Goal: Task Accomplishment & Management: Manage account settings

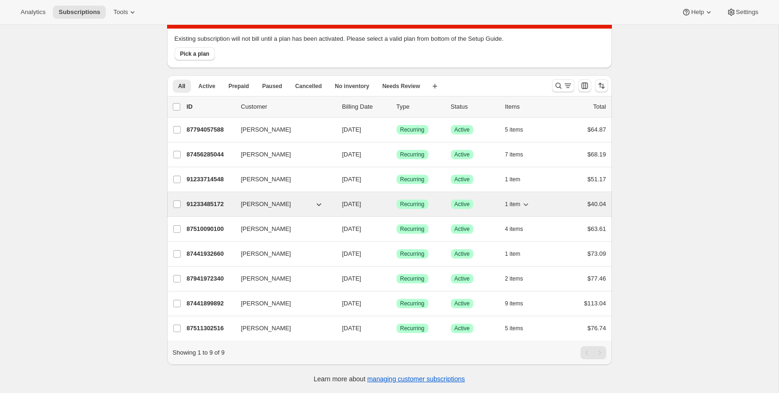
scroll to position [52, 0]
click at [217, 205] on p "91233485172" at bounding box center [210, 204] width 47 height 9
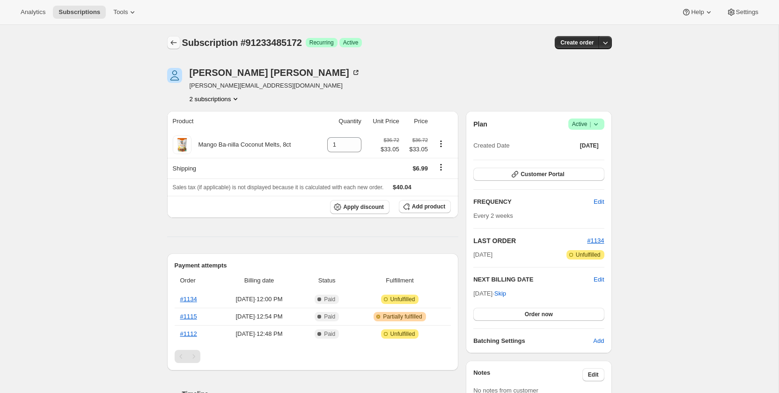
click at [170, 37] on button "Subscriptions" at bounding box center [173, 42] width 13 height 13
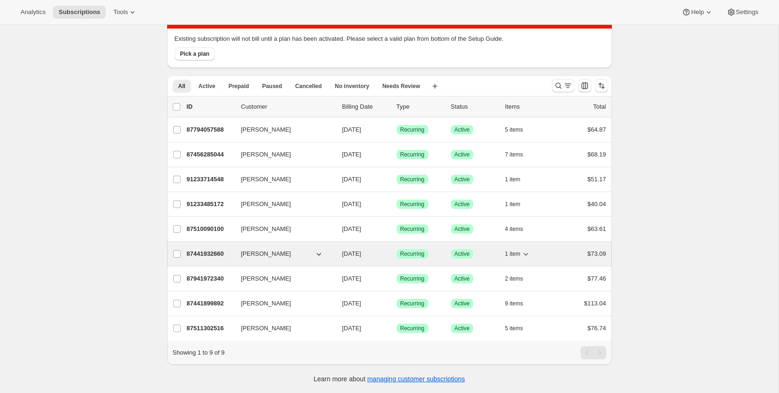
scroll to position [51, 0]
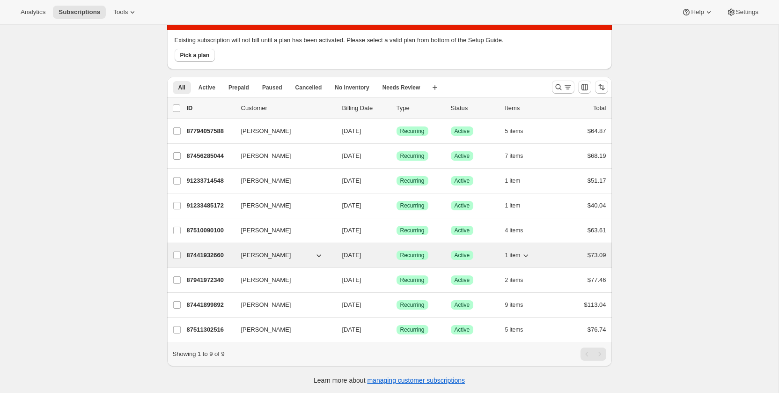
click at [204, 249] on div "87441932660 david barberich 10/15/2025 Success Recurring Success Active 1 item …" at bounding box center [396, 254] width 419 height 13
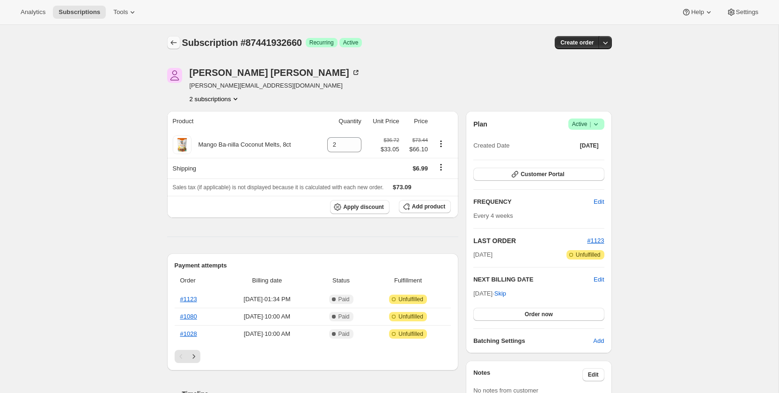
click at [173, 42] on icon "Subscriptions" at bounding box center [173, 42] width 9 height 9
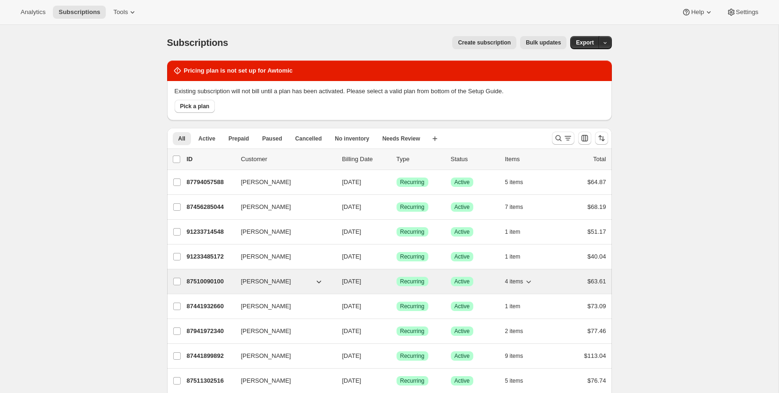
scroll to position [52, 0]
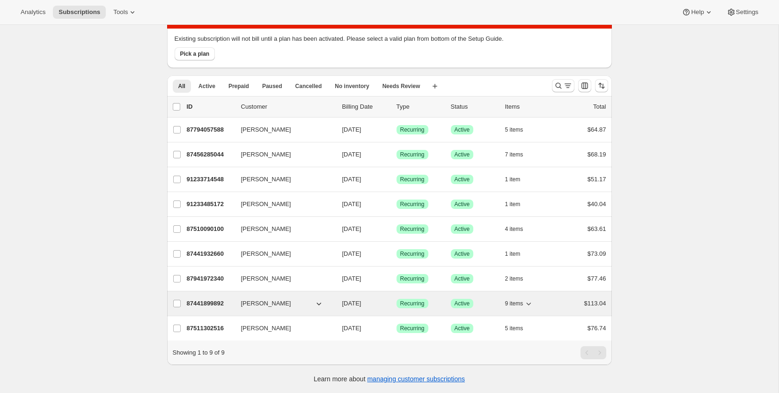
click at [222, 303] on p "87441899892" at bounding box center [210, 303] width 47 height 9
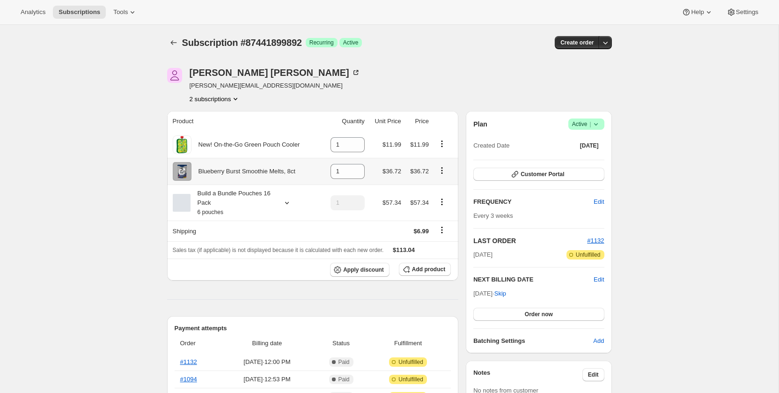
click at [442, 170] on icon "Product actions" at bounding box center [441, 169] width 1 height 1
click at [443, 186] on span "Remove" at bounding box center [435, 188] width 22 height 7
type input "0"
click at [442, 143] on icon "Product actions" at bounding box center [441, 143] width 1 height 1
click at [439, 167] on button "Remove" at bounding box center [441, 161] width 41 height 15
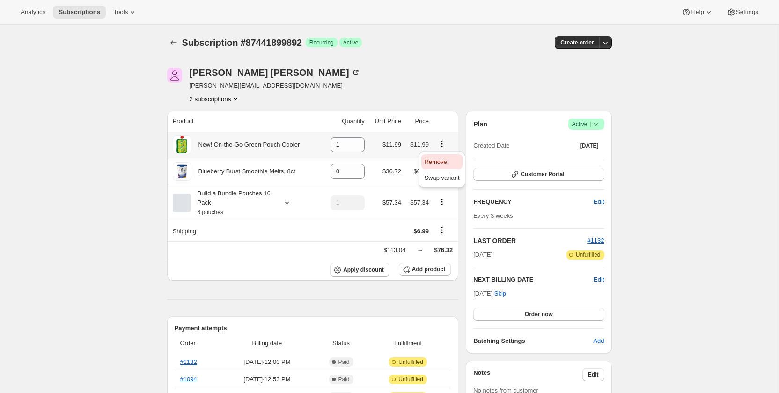
type input "0"
click at [419, 266] on span "Add product" at bounding box center [428, 268] width 33 height 7
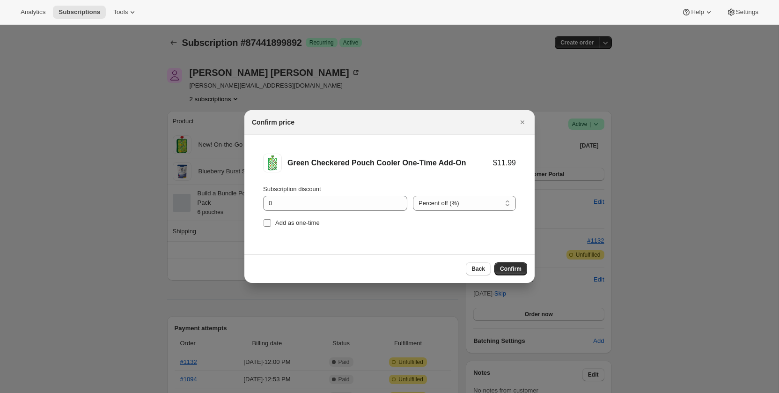
click at [310, 216] on label "Add as one-time" at bounding box center [291, 222] width 57 height 13
click at [271, 219] on input "Add as one-time" at bounding box center [266, 222] width 7 height 7
checkbox input "true"
drag, startPoint x: 504, startPoint y: 270, endPoint x: 496, endPoint y: 268, distance: 8.7
click at [503, 270] on span "Confirm" at bounding box center [511, 268] width 22 height 7
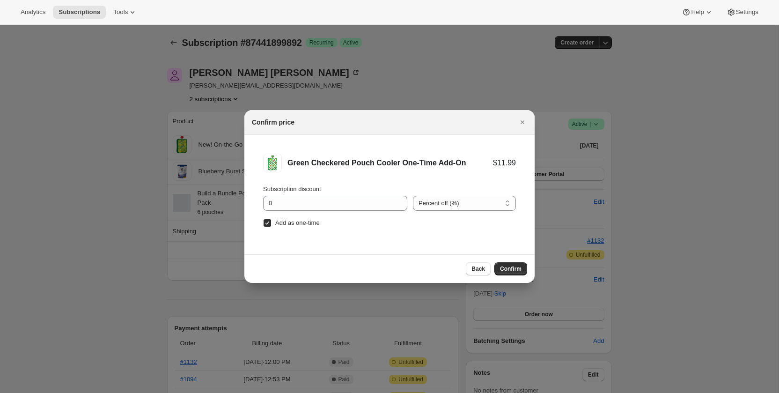
type input "1"
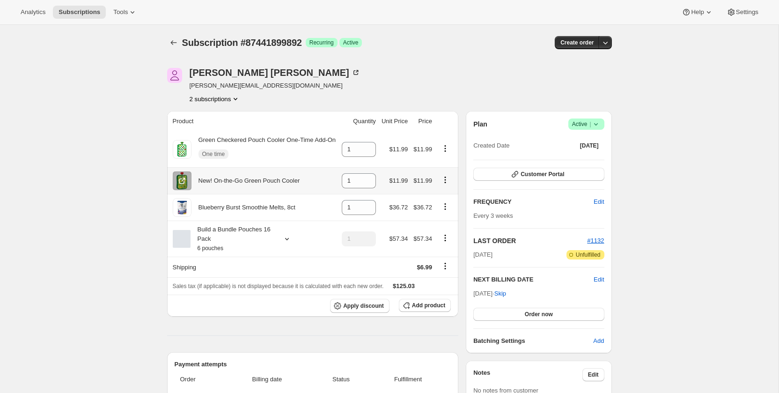
click at [446, 184] on icon "Product actions" at bounding box center [444, 179] width 9 height 9
click at [441, 209] on span "Remove" at bounding box center [438, 207] width 22 height 7
type input "0"
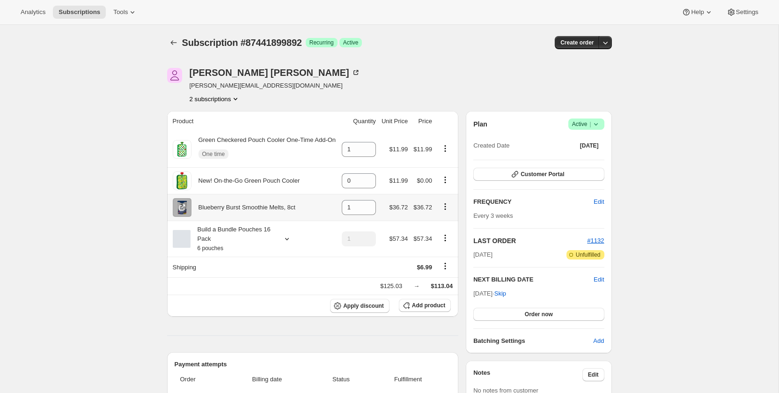
click at [443, 211] on icon "Product actions" at bounding box center [444, 206] width 9 height 9
click at [443, 228] on button "Remove" at bounding box center [444, 233] width 41 height 15
type input "0"
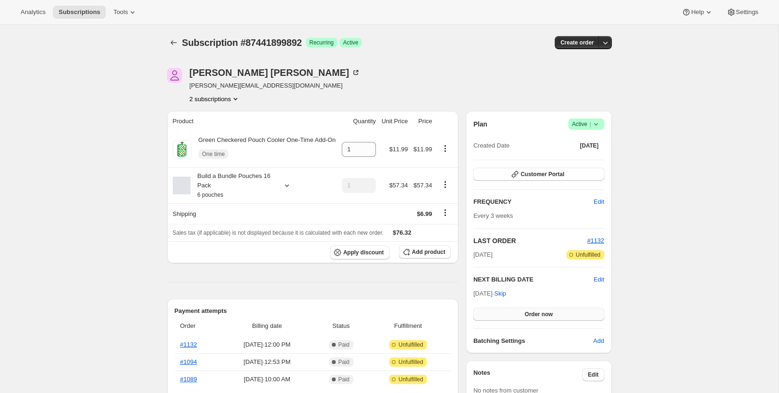
click at [525, 311] on span "Order now" at bounding box center [539, 313] width 28 height 7
click at [524, 311] on span "Click to confirm" at bounding box center [538, 313] width 43 height 7
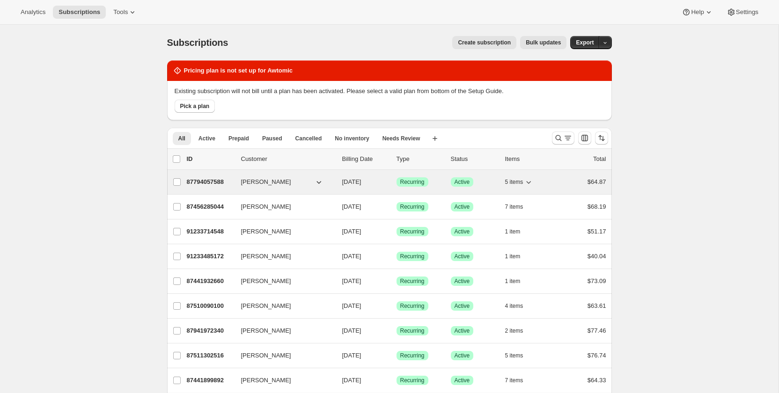
click at [198, 180] on p "87794057588" at bounding box center [210, 181] width 47 height 9
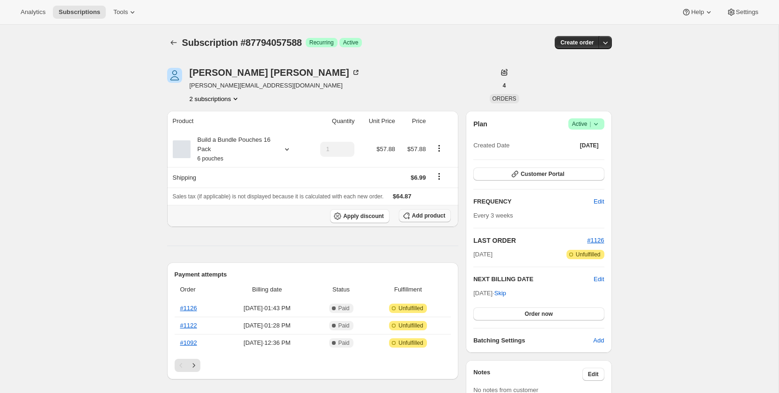
click at [431, 214] on span "Add product" at bounding box center [428, 215] width 33 height 7
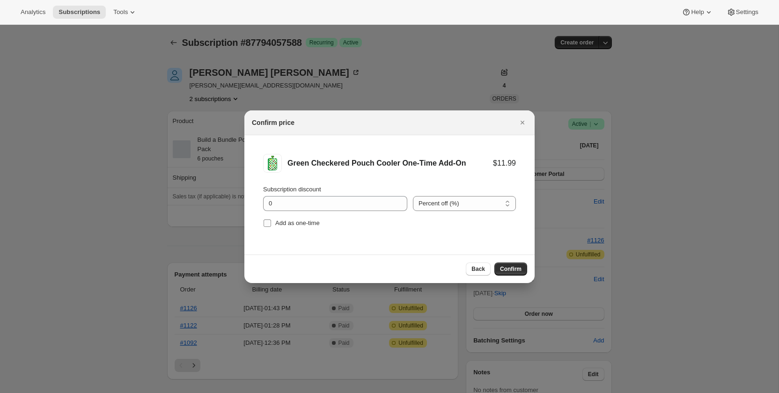
click at [286, 220] on span "Add as one-time" at bounding box center [297, 222] width 44 height 7
click at [271, 220] on input "Add as one-time" at bounding box center [266, 222] width 7 height 7
checkbox input "true"
click at [511, 269] on span "Confirm" at bounding box center [511, 268] width 22 height 7
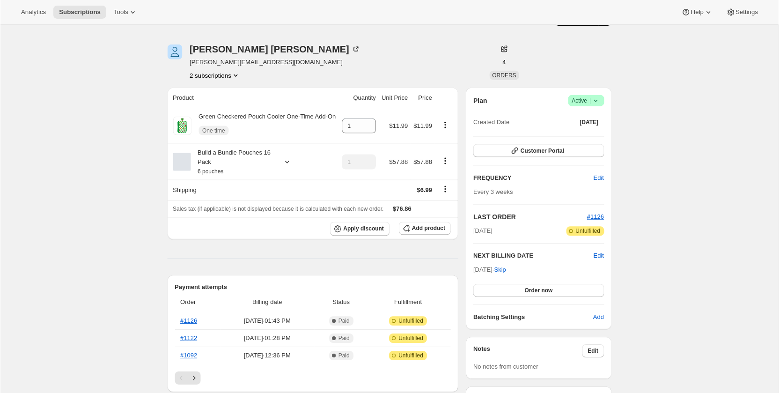
scroll to position [32, 0]
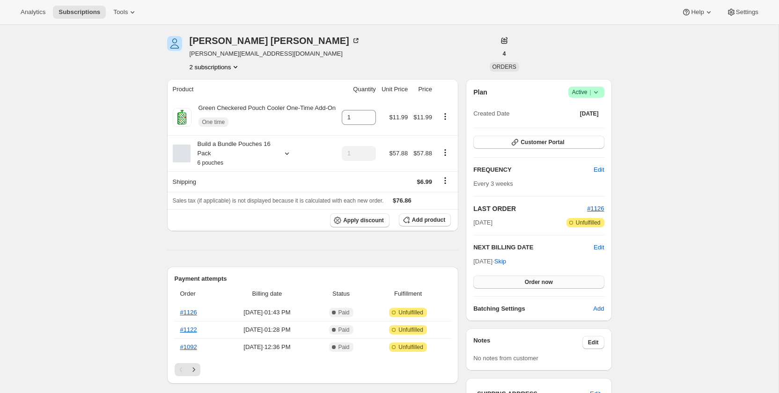
click at [584, 284] on button "Order now" at bounding box center [538, 282] width 131 height 13
click at [584, 284] on button "Click to confirm" at bounding box center [538, 282] width 131 height 13
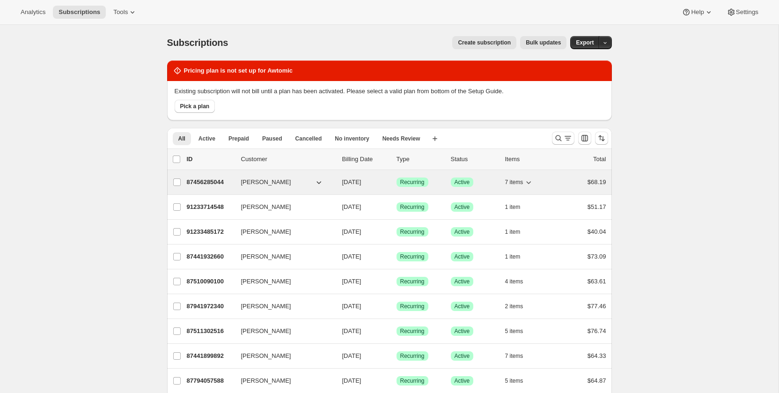
click at [199, 183] on p "87456285044" at bounding box center [210, 181] width 47 height 9
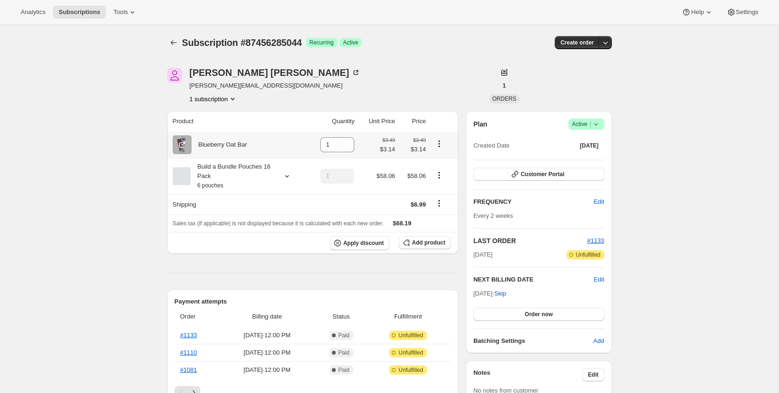
click at [444, 139] on button "Product actions" at bounding box center [438, 144] width 15 height 10
click at [434, 161] on span "Remove" at bounding box center [432, 161] width 22 height 7
type input "0"
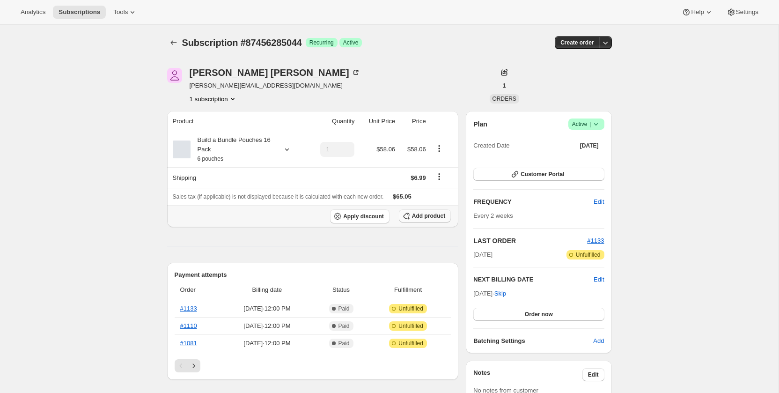
click at [420, 220] on button "Add product" at bounding box center [425, 215] width 52 height 13
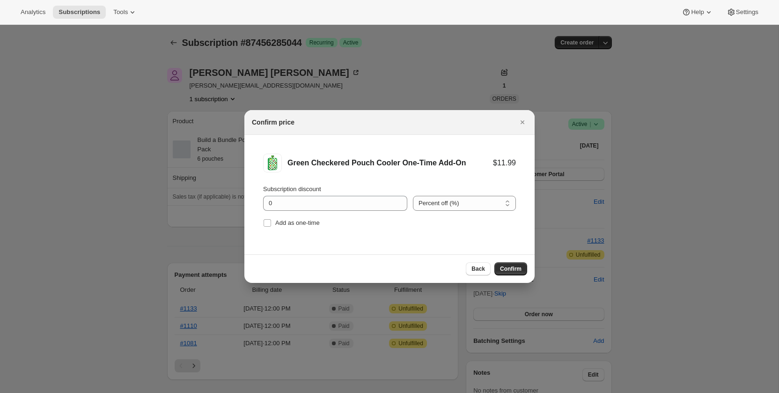
drag, startPoint x: 312, startPoint y: 223, endPoint x: 333, endPoint y: 226, distance: 21.3
click at [313, 223] on span "Add as one-time" at bounding box center [297, 222] width 44 height 7
click at [271, 223] on input "Add as one-time" at bounding box center [266, 222] width 7 height 7
checkbox input "true"
click at [506, 269] on span "Confirm" at bounding box center [511, 268] width 22 height 7
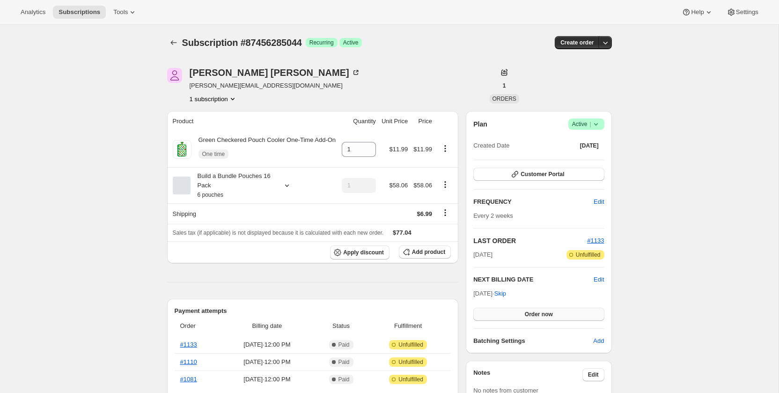
click at [547, 311] on span "Order now" at bounding box center [539, 313] width 28 height 7
click at [547, 311] on span "Click to confirm" at bounding box center [538, 313] width 43 height 7
